Goal: Contribute content: Add original content to the website for others to see

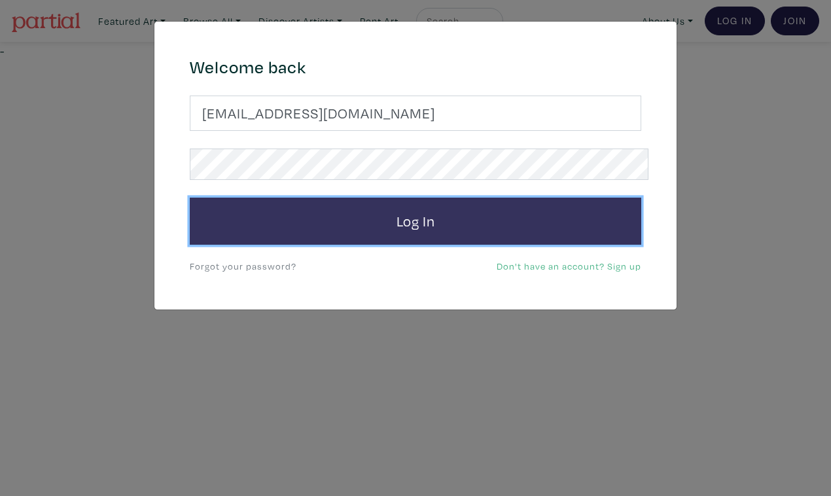
click at [412, 208] on button "Log In" at bounding box center [416, 221] width 452 height 47
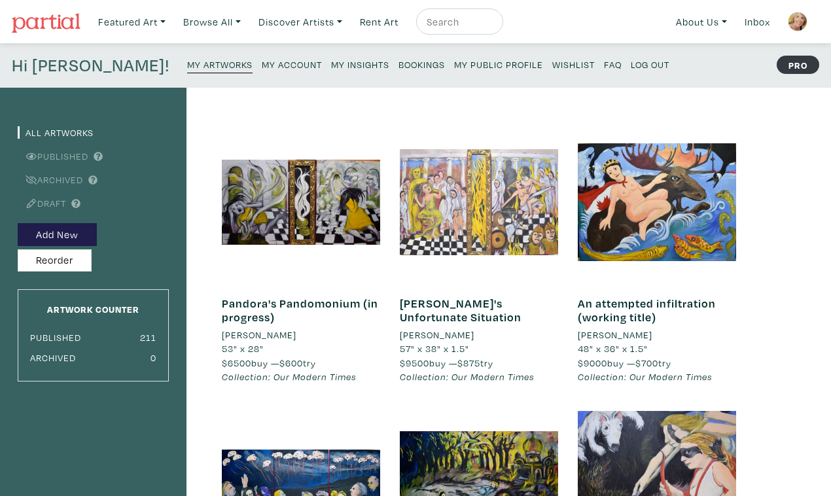
click at [447, 222] on div at bounding box center [479, 202] width 158 height 158
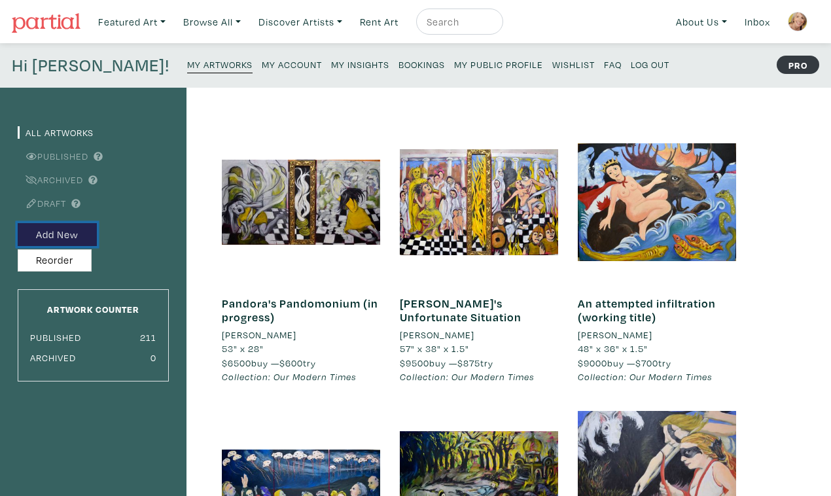
click at [69, 223] on button "Add New" at bounding box center [57, 234] width 79 height 23
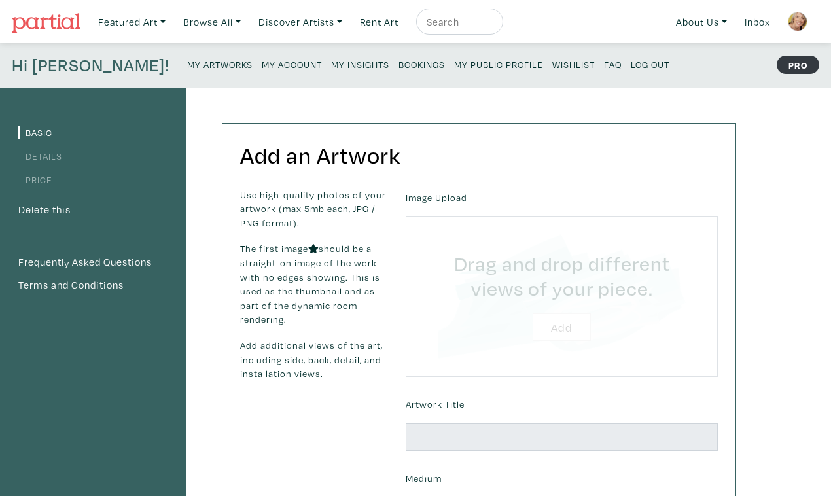
type input "C:\fakepath\DSC_0162.JPG"
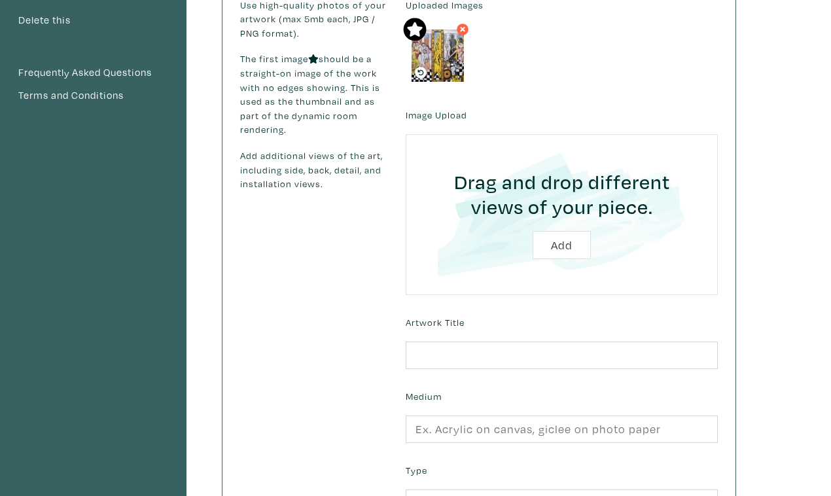
scroll to position [198, 0]
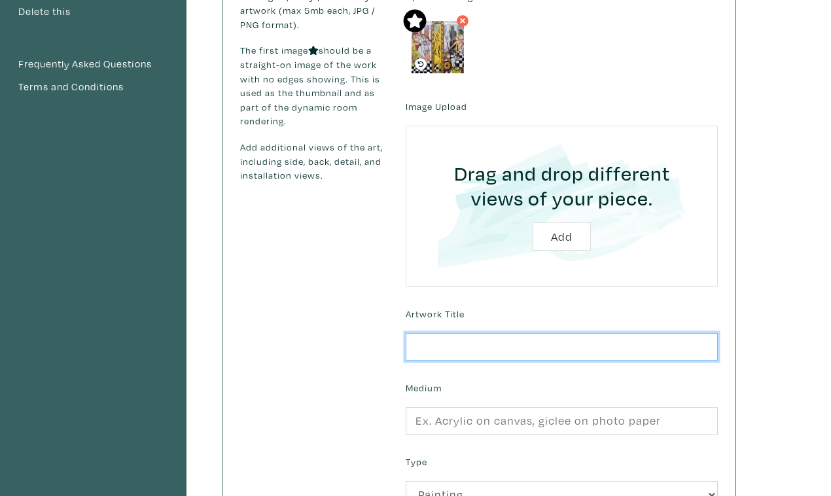
click at [582, 333] on input "text" at bounding box center [562, 347] width 312 height 28
type input "[PERSON_NAME]'s Unfortunate Situation"
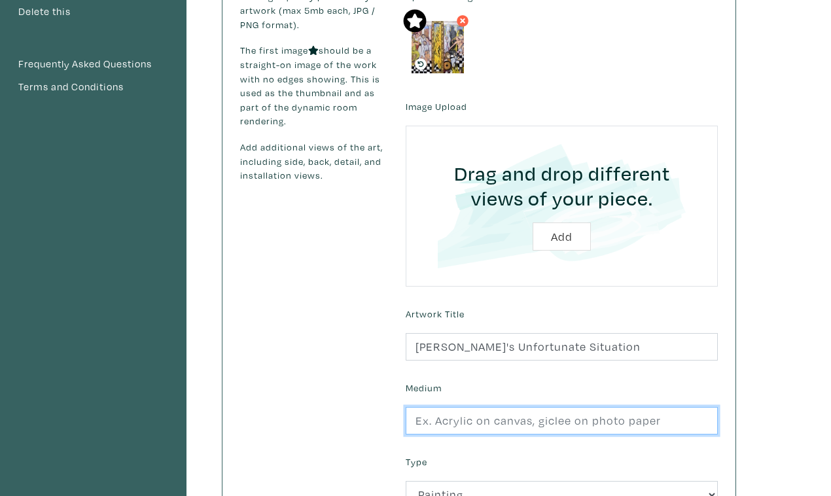
click at [463, 407] on input "text" at bounding box center [562, 421] width 312 height 28
type input "oil on 2 canvases, with vintage frame between"
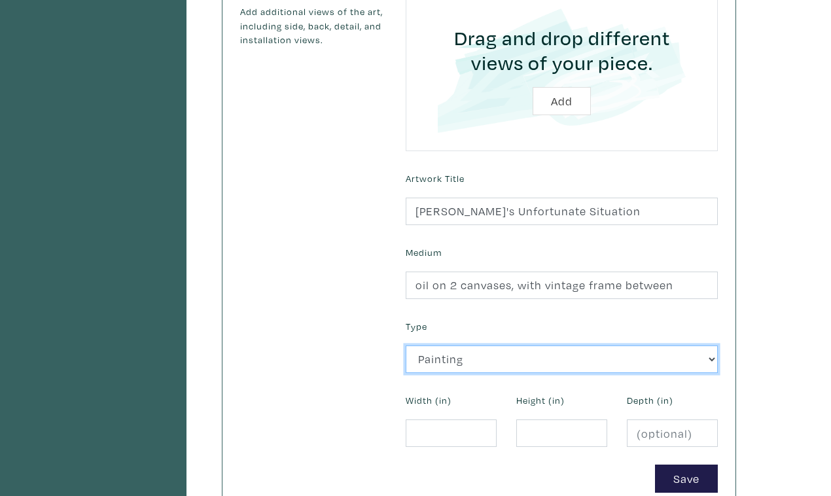
scroll to position [338, 0]
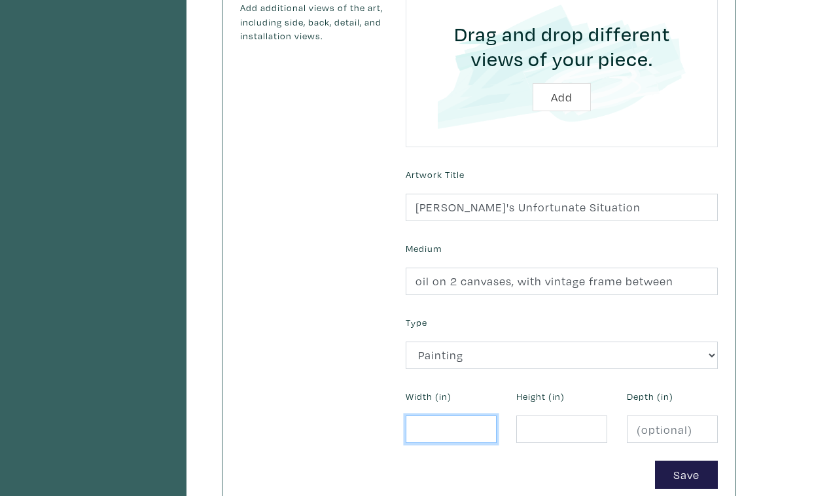
click at [442, 416] on input "number" at bounding box center [451, 430] width 91 height 28
type input "57"
click at [539, 416] on input "number" at bounding box center [561, 430] width 91 height 28
type input "38"
click at [645, 416] on input "number" at bounding box center [672, 430] width 91 height 28
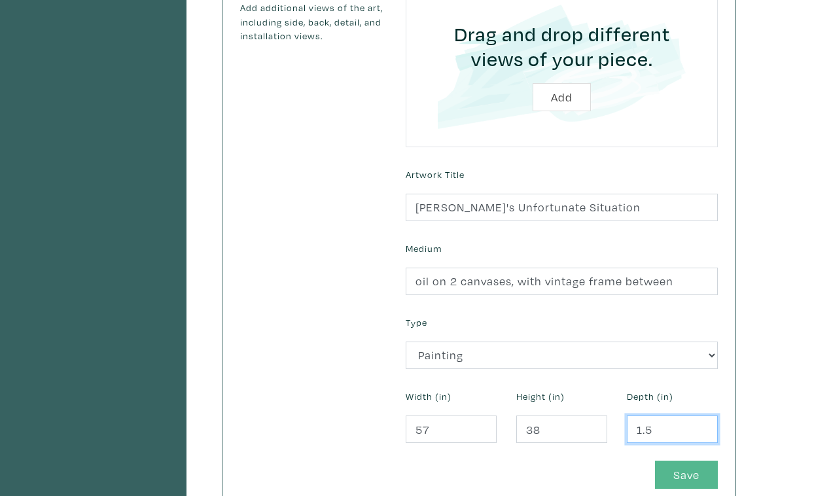
type input "1.5"
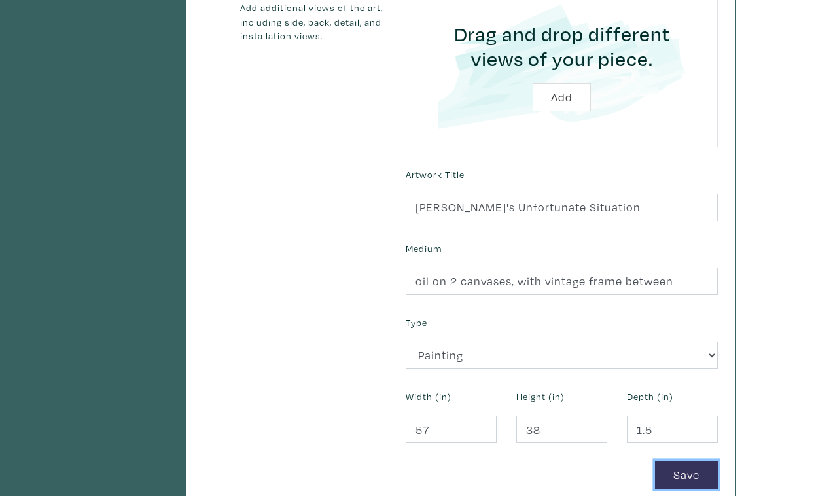
click at [687, 461] on button "Save" at bounding box center [686, 475] width 63 height 28
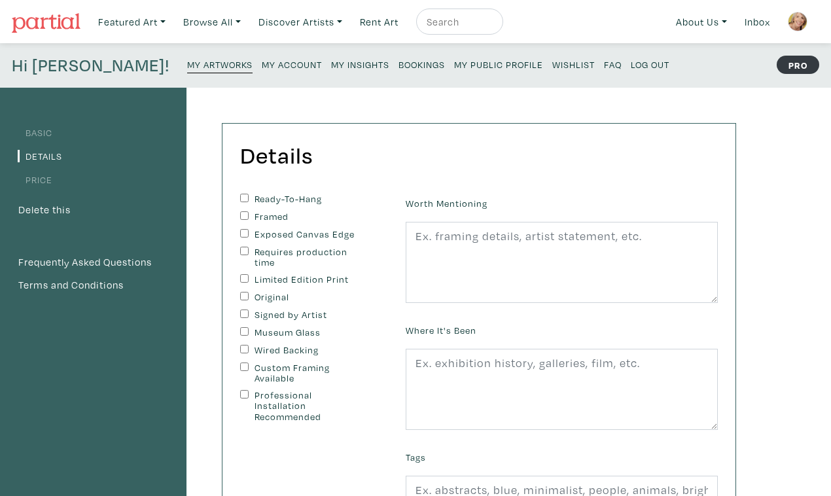
click at [240, 211] on input "Framed" at bounding box center [244, 215] width 9 height 9
checkbox input "true"
click at [240, 229] on input "Exposed Canvas Edge" at bounding box center [244, 233] width 9 height 9
checkbox input "true"
click at [240, 292] on input "Original" at bounding box center [244, 296] width 9 height 9
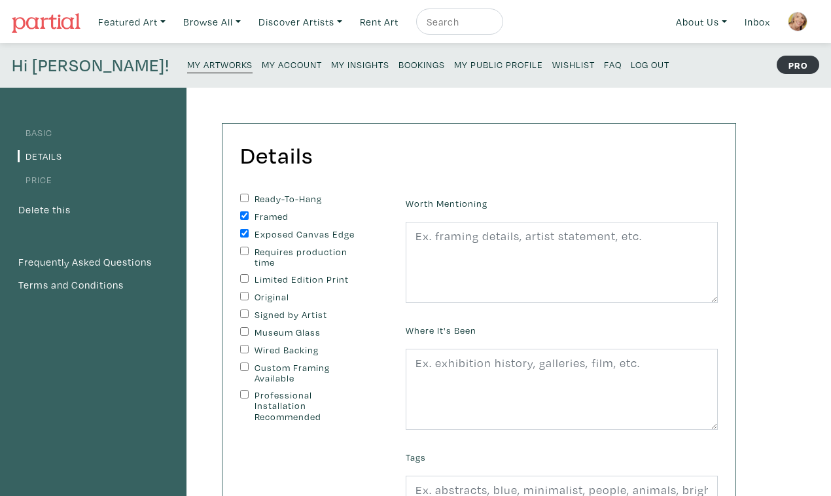
checkbox input "true"
click at [240, 310] on input "Signed by Artist" at bounding box center [244, 314] width 9 height 9
checkbox input "true"
click at [240, 345] on input "Wired Backing" at bounding box center [244, 349] width 9 height 9
checkbox input "true"
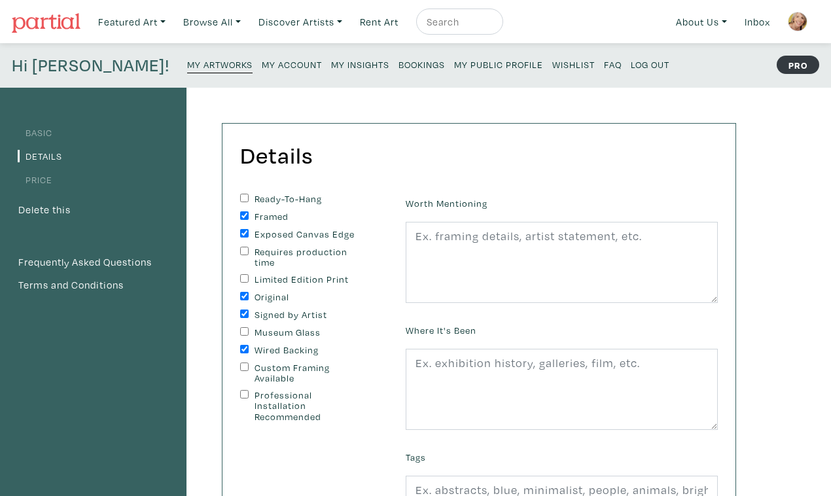
click at [240, 390] on input "Professional Installation Recommended" at bounding box center [244, 394] width 9 height 9
checkbox input "true"
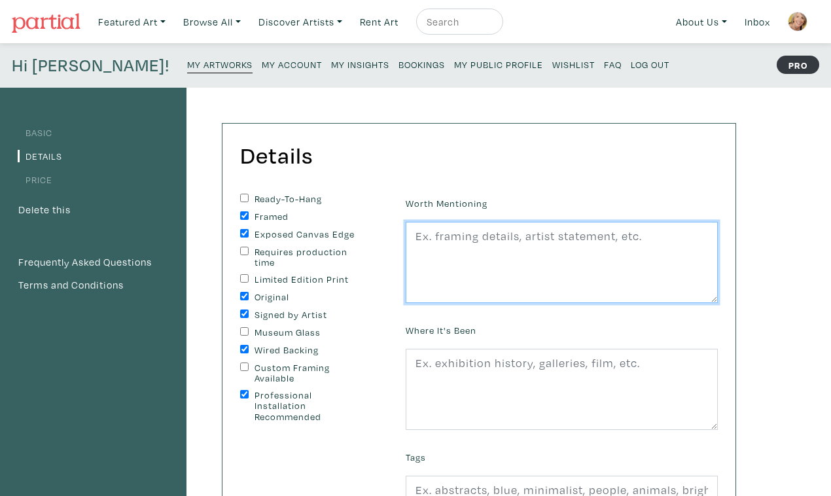
click at [470, 222] on textarea at bounding box center [562, 262] width 312 height 81
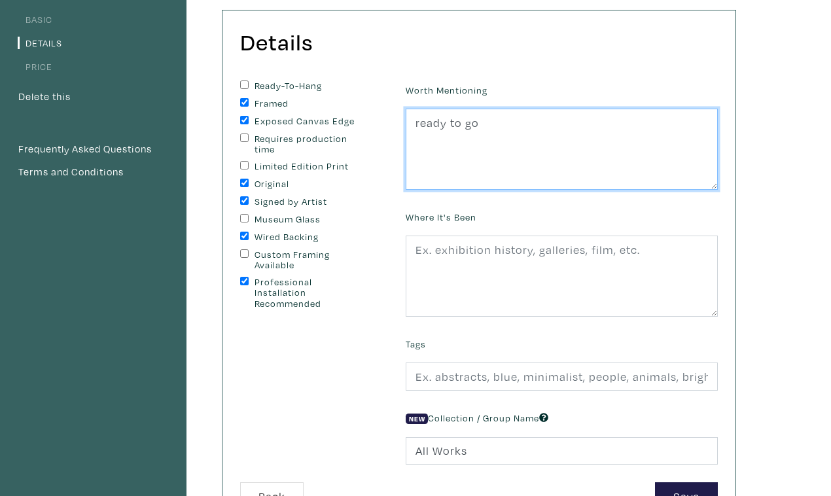
scroll to position [115, 0]
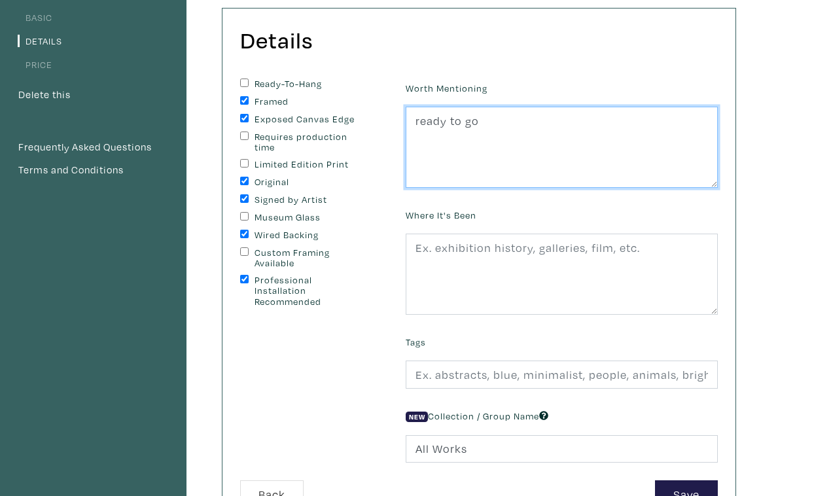
type textarea "ready to go"
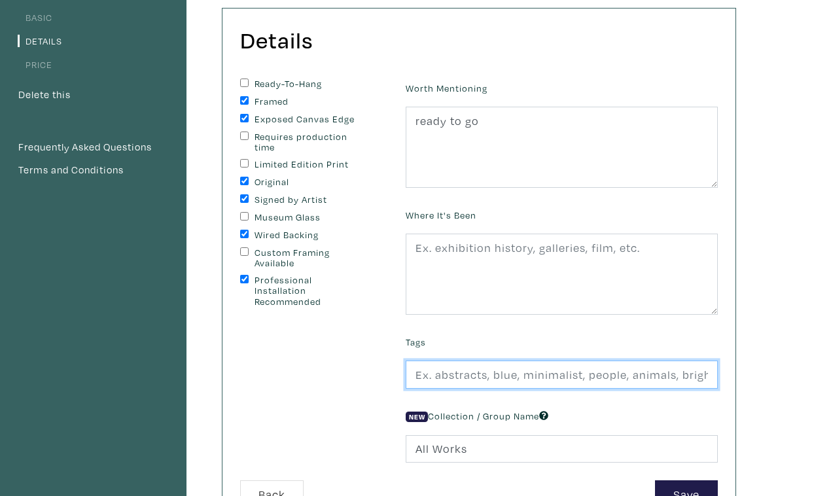
click at [450, 361] on input "text" at bounding box center [562, 375] width 312 height 28
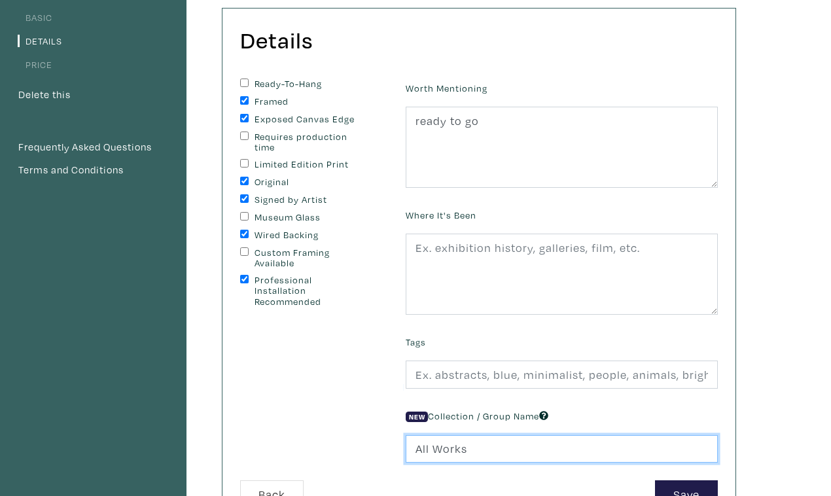
click at [464, 435] on input "All Works" at bounding box center [562, 449] width 312 height 28
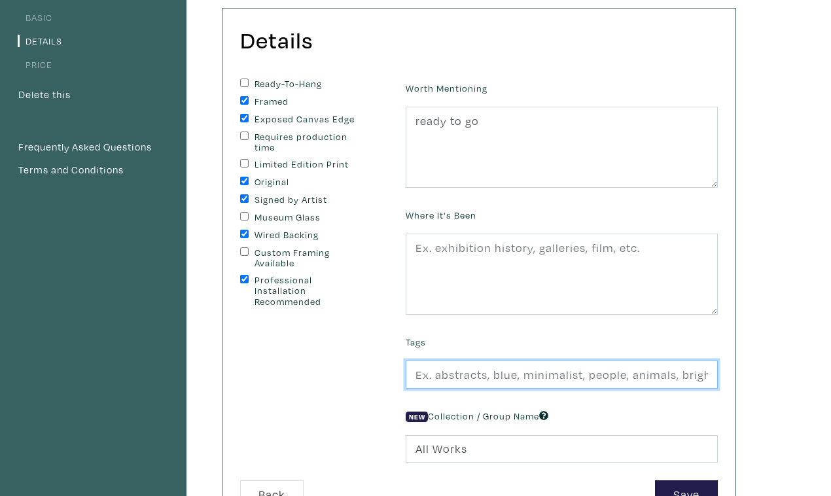
click at [454, 361] on input "text" at bounding box center [562, 375] width 312 height 28
type input "mythic canada"
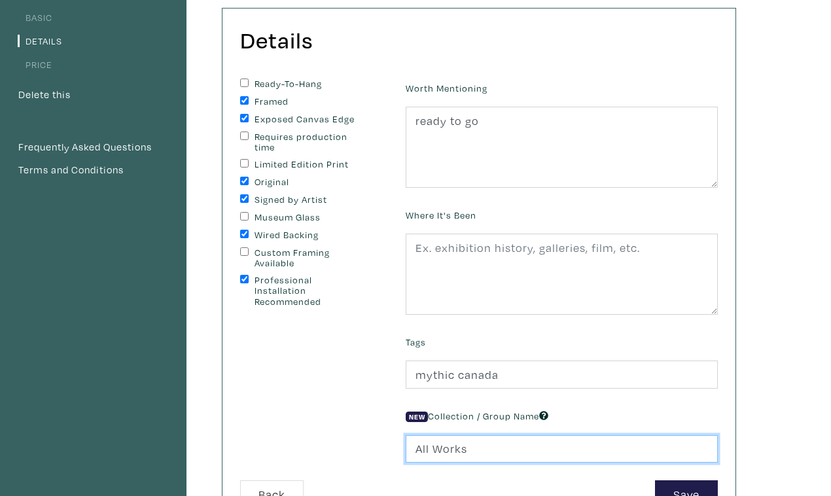
click at [452, 435] on input "All Works" at bounding box center [562, 449] width 312 height 28
click at [467, 435] on input "All Works" at bounding box center [562, 449] width 312 height 28
click at [457, 435] on input "All WorksOur Modern Times" at bounding box center [562, 449] width 312 height 28
type input "Our Modern Times"
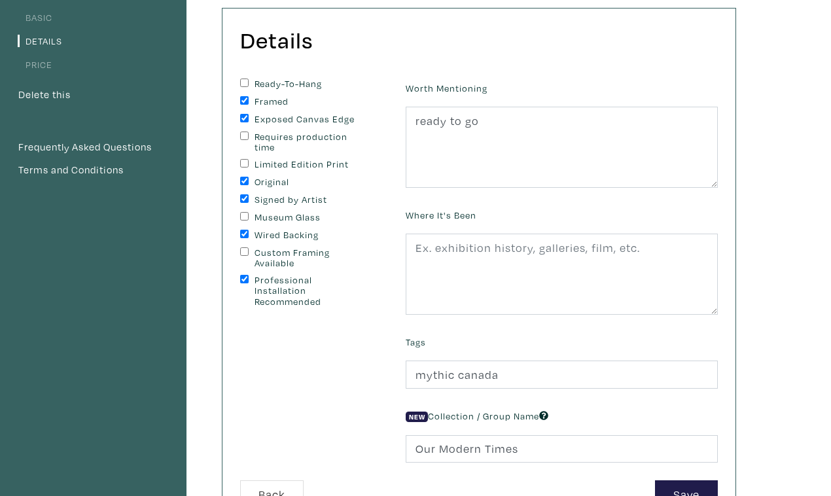
click at [638, 480] on div "Save" at bounding box center [603, 494] width 249 height 28
click at [688, 480] on button "Save" at bounding box center [686, 494] width 63 height 28
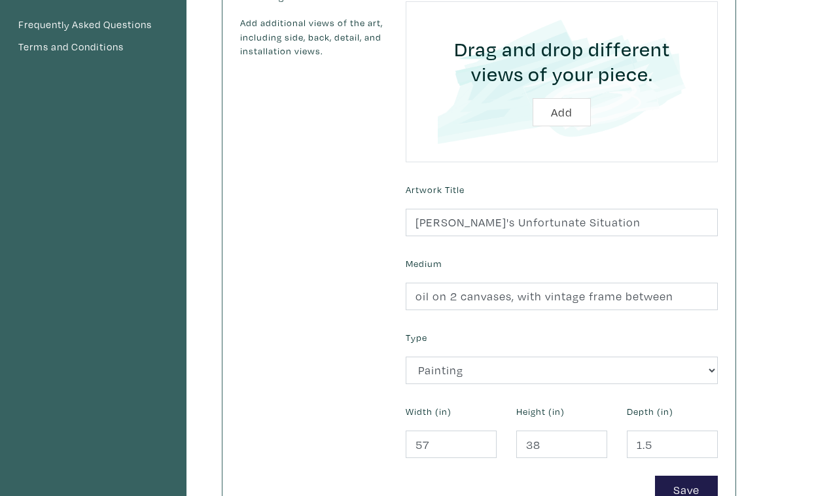
scroll to position [337, 0]
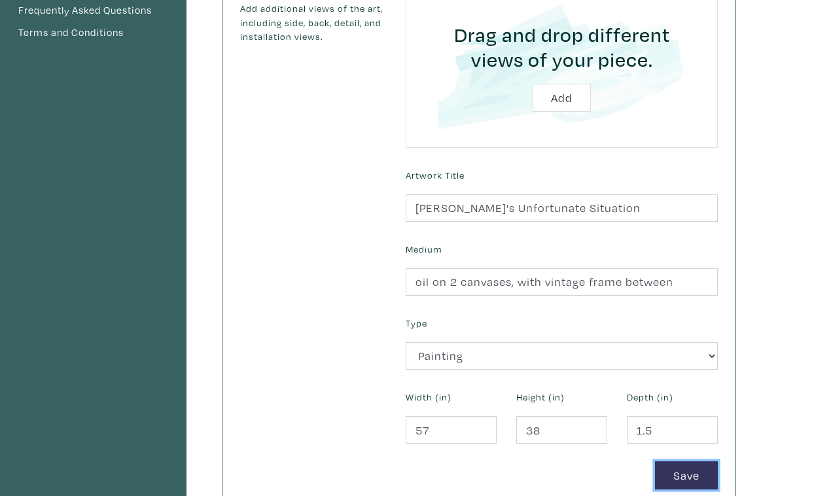
click at [687, 461] on button "Save" at bounding box center [686, 475] width 63 height 28
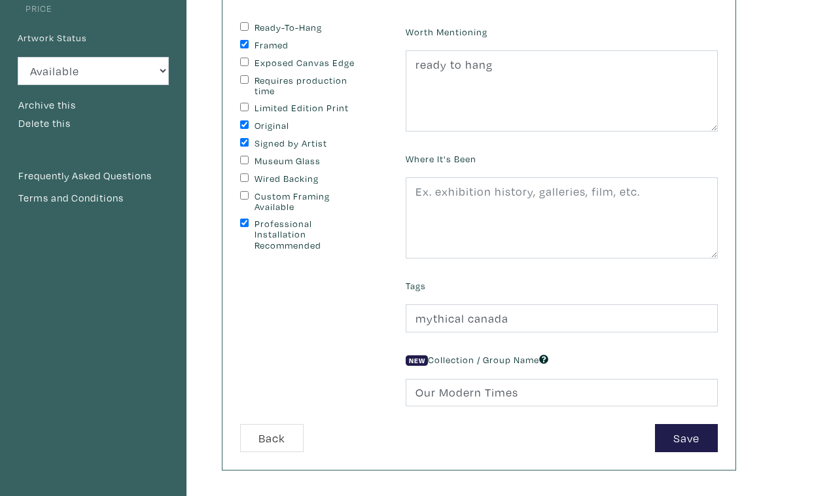
scroll to position [173, 0]
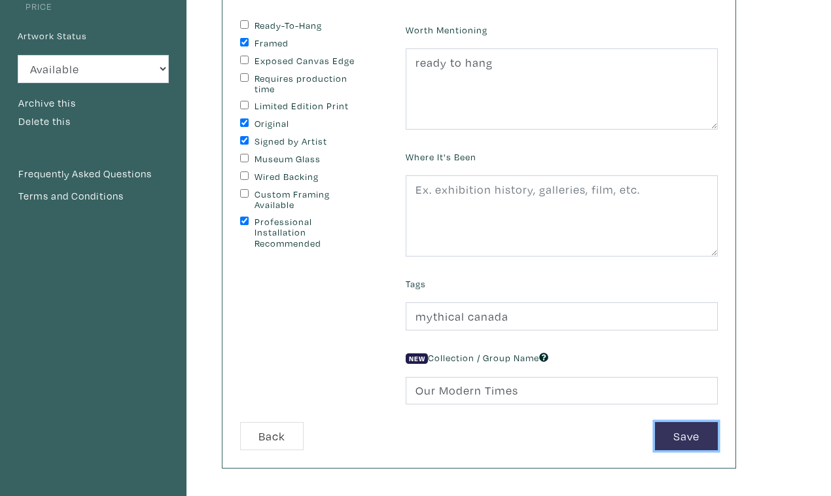
click at [677, 422] on button "Save" at bounding box center [686, 436] width 63 height 28
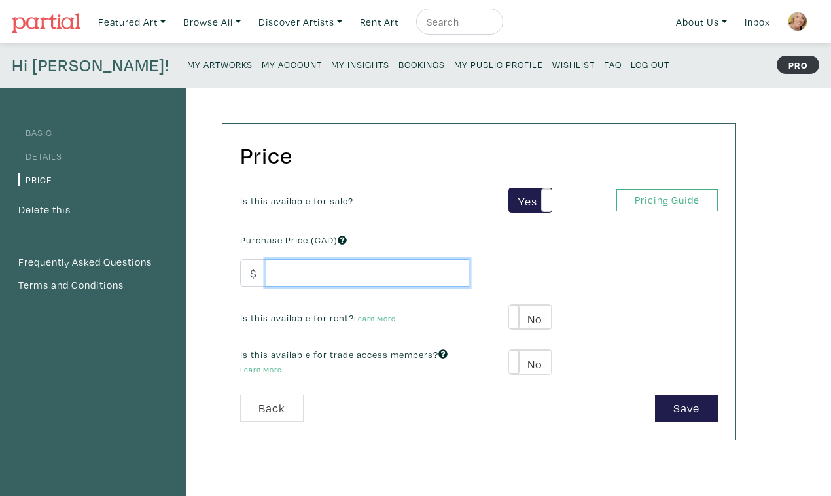
click at [365, 259] on input "number" at bounding box center [368, 273] width 204 height 28
type input "950"
click at [291, 307] on div "Is this available for sale? Yes No Yes No Pricing Guide PRO Purchase Price (CAD…" at bounding box center [478, 291] width 497 height 207
click at [514, 305] on span at bounding box center [509, 317] width 20 height 24
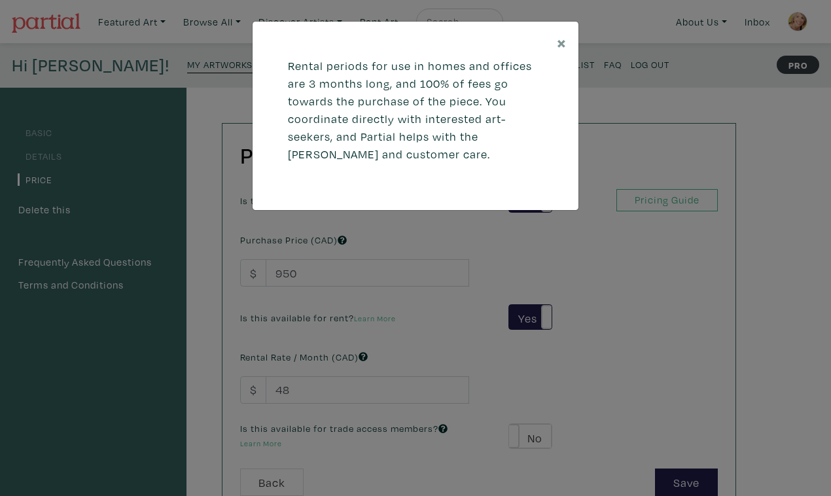
click at [293, 357] on div "× Rental periods for use in homes and offices are 3 months long, and 100% of fe…" at bounding box center [415, 248] width 831 height 496
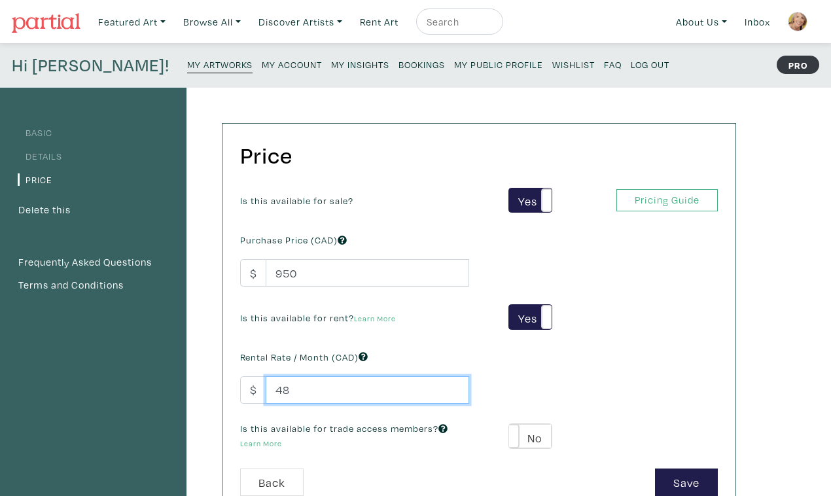
click at [280, 376] on input "48" at bounding box center [368, 390] width 204 height 28
type input "4"
type input "859"
click at [513, 424] on span at bounding box center [509, 436] width 20 height 24
type input "57"
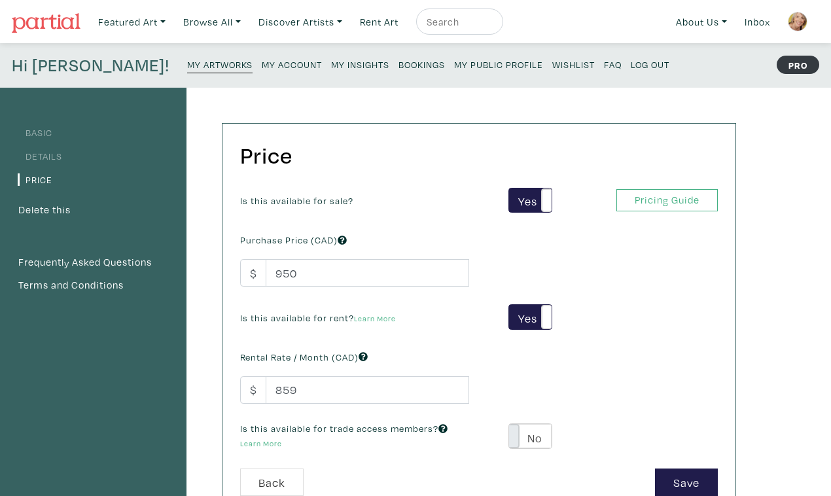
type input "171"
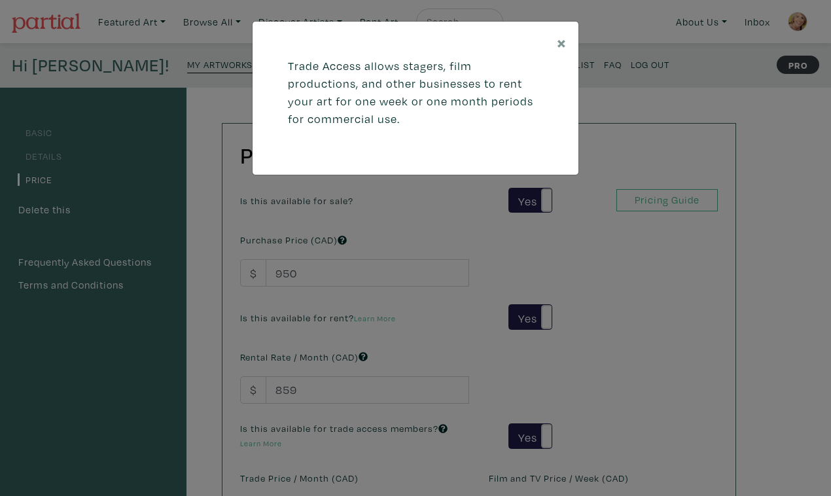
click at [352, 460] on div "× Trade Access allows stagers, film productions, and other businesses to rent y…" at bounding box center [415, 248] width 831 height 496
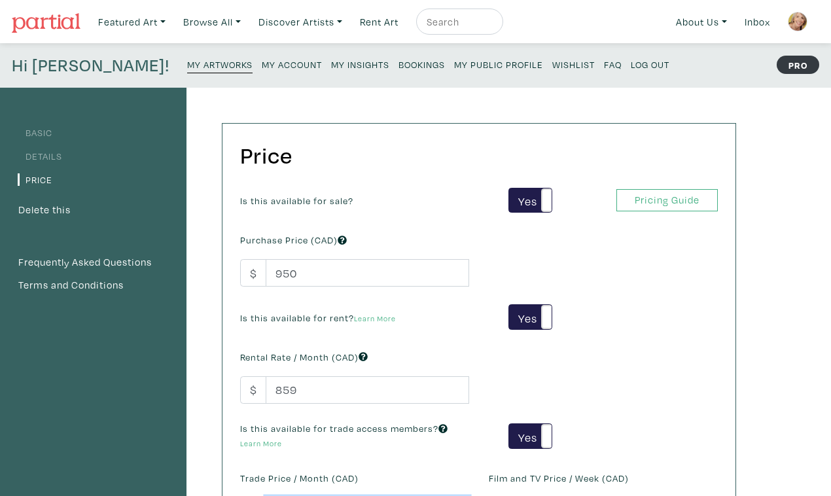
type input "5"
type input "1300"
type input "1"
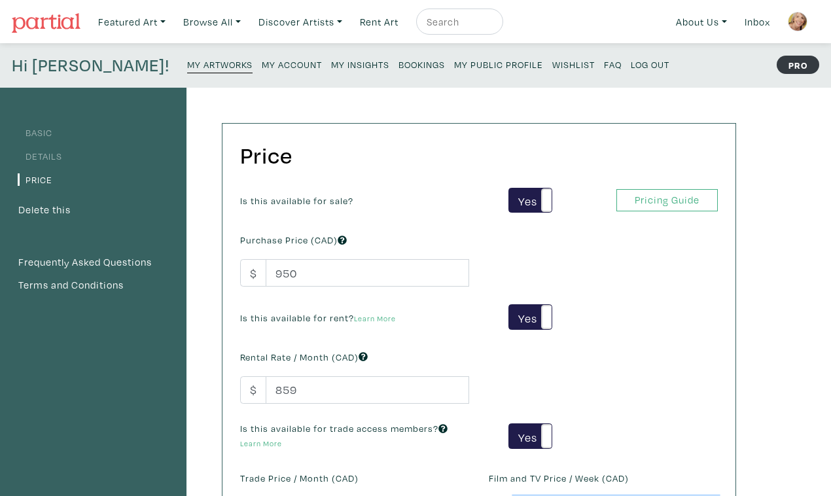
type input "1"
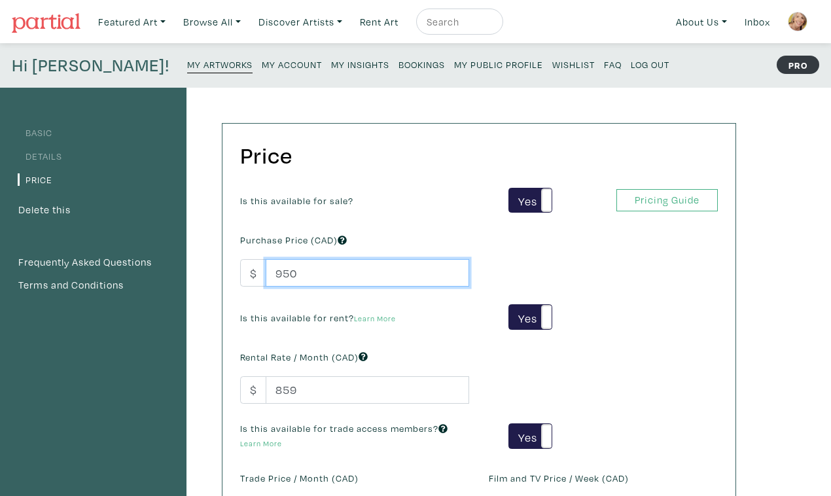
click at [287, 259] on input "950" at bounding box center [368, 273] width 204 height 28
type input "9500"
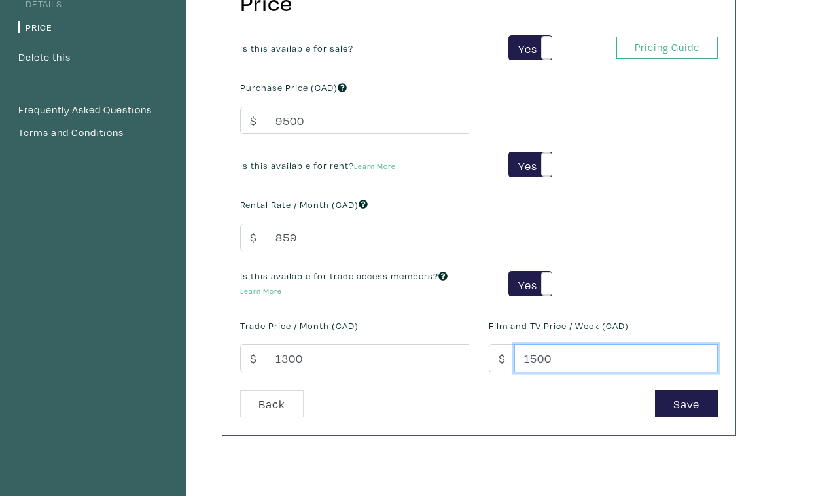
scroll to position [165, 0]
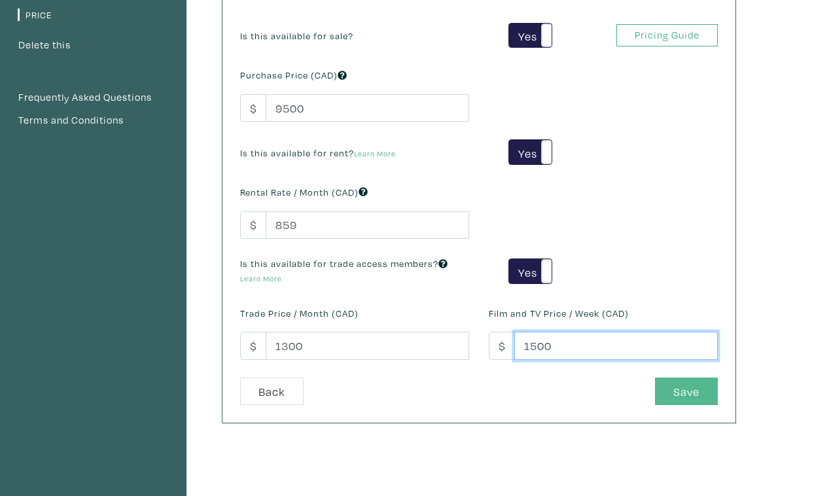
type input "1500"
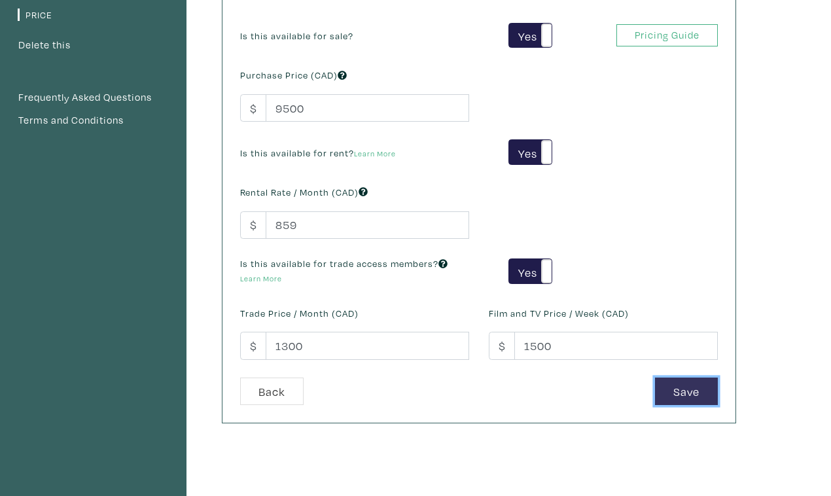
click at [693, 378] on button "Save" at bounding box center [686, 392] width 63 height 28
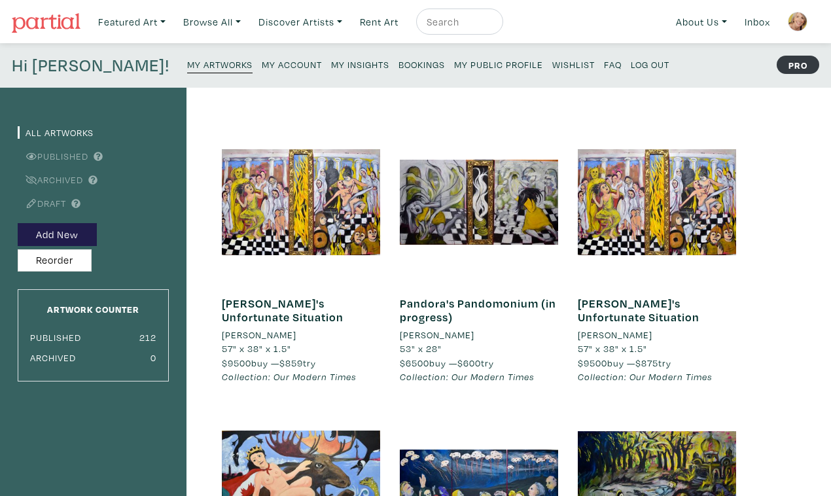
click at [454, 58] on small "My Public Profile" at bounding box center [498, 64] width 89 height 12
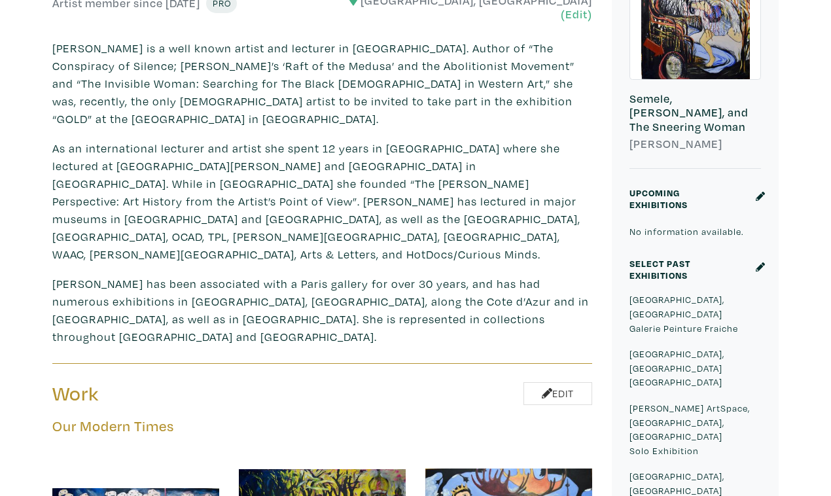
scroll to position [354, 0]
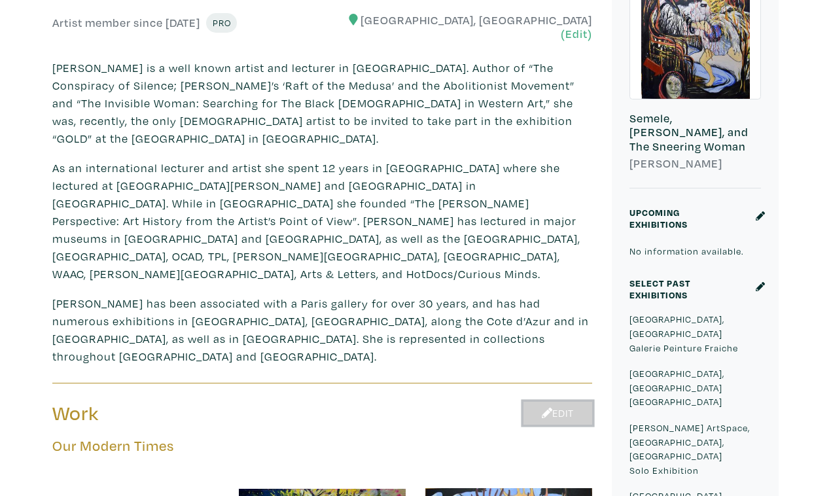
click at [561, 402] on link "Edit" at bounding box center [558, 413] width 69 height 23
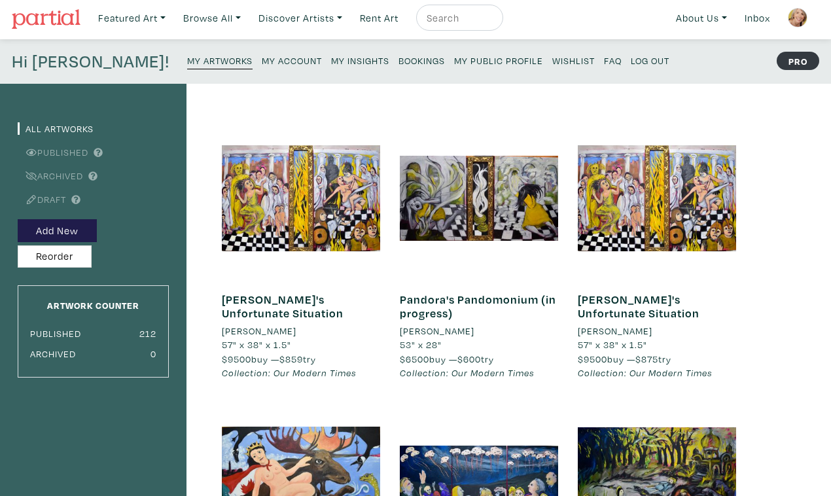
scroll to position [5, 0]
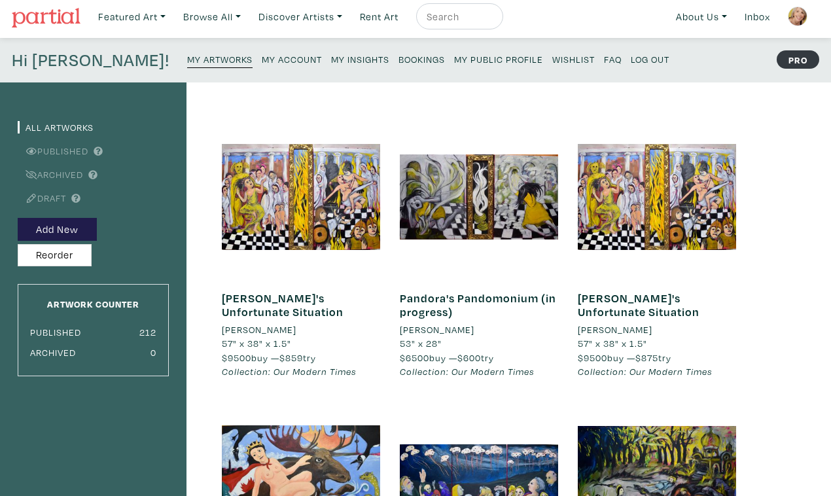
click at [636, 291] on link "[PERSON_NAME]'s Unfortunate Situation" at bounding box center [639, 305] width 122 height 29
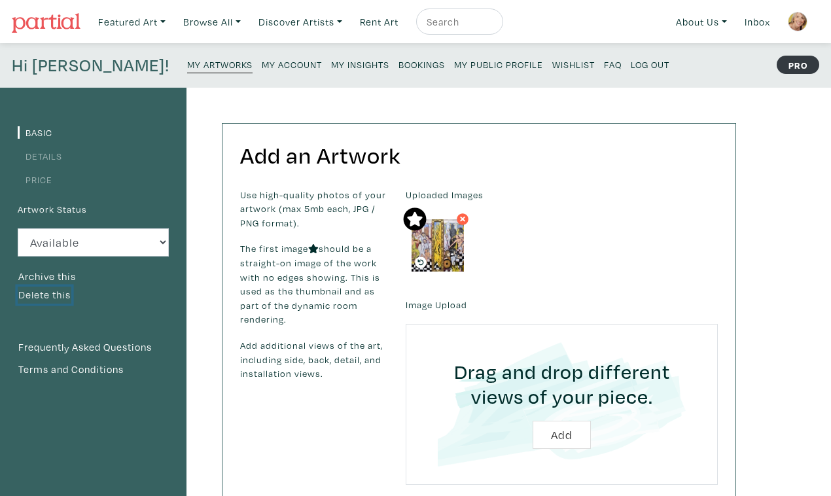
click at [48, 287] on button "Delete this" at bounding box center [45, 295] width 54 height 17
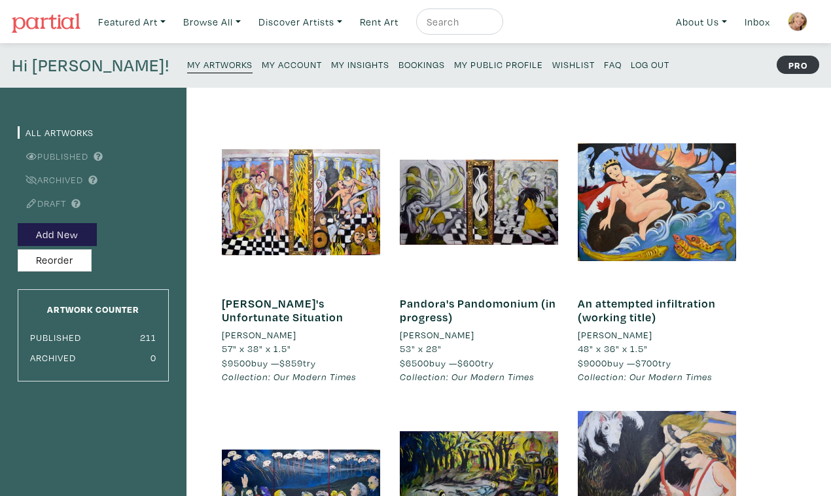
click at [454, 58] on small "My Public Profile" at bounding box center [498, 64] width 89 height 12
